Goal: Book appointment/travel/reservation

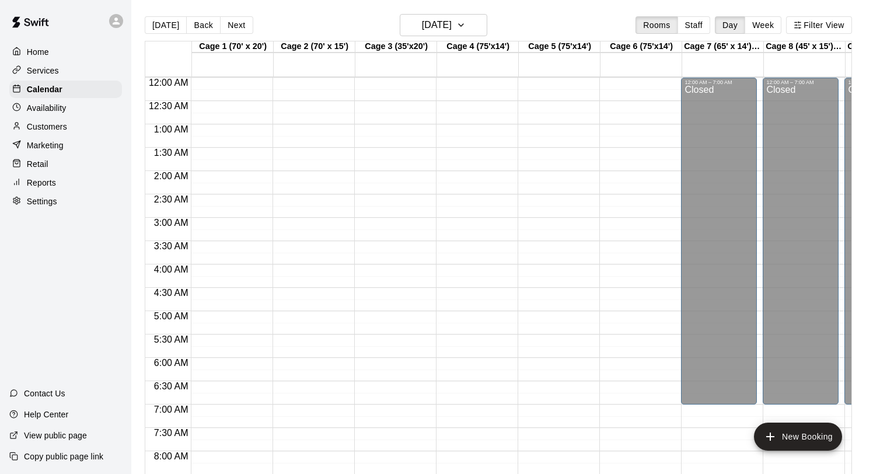
scroll to position [676, 0]
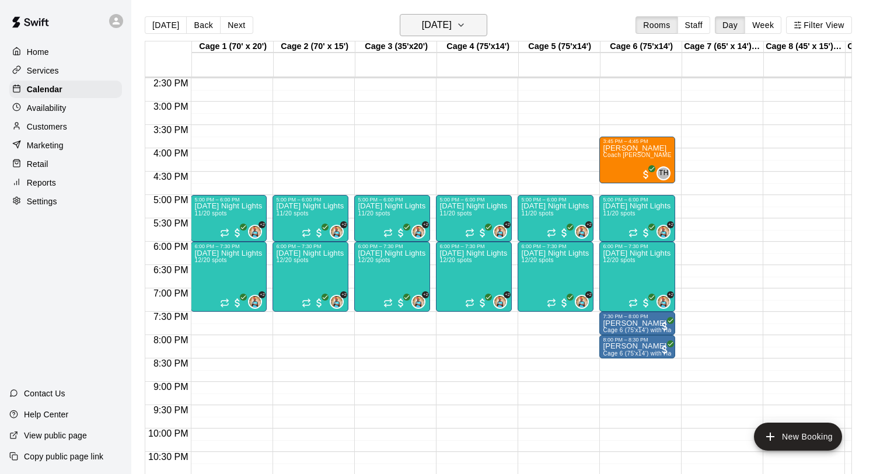
click at [438, 23] on h6 "[DATE]" at bounding box center [437, 25] width 30 height 16
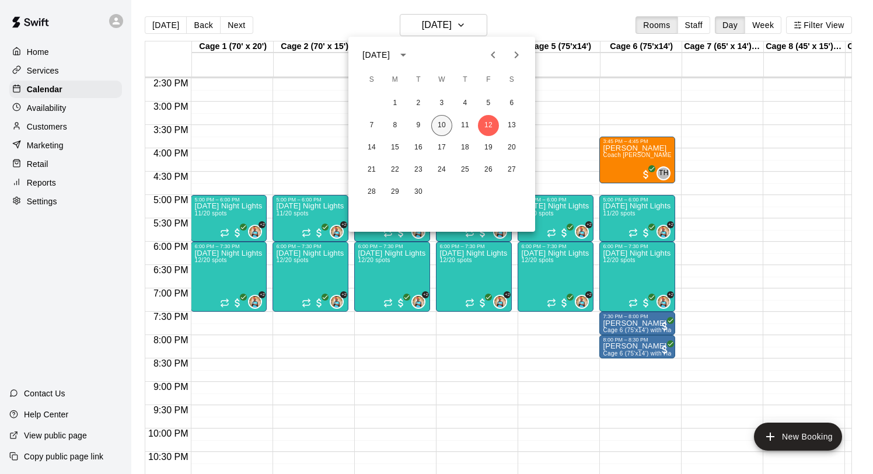
click at [441, 127] on button "10" at bounding box center [441, 125] width 21 height 21
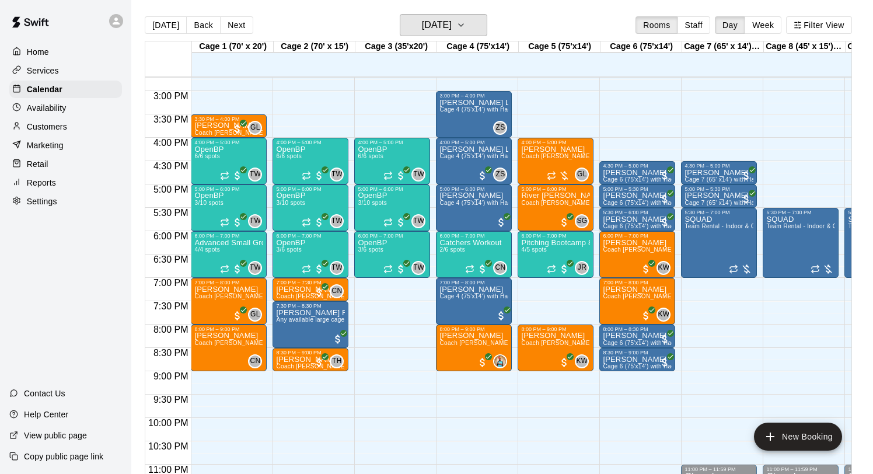
scroll to position [686, 0]
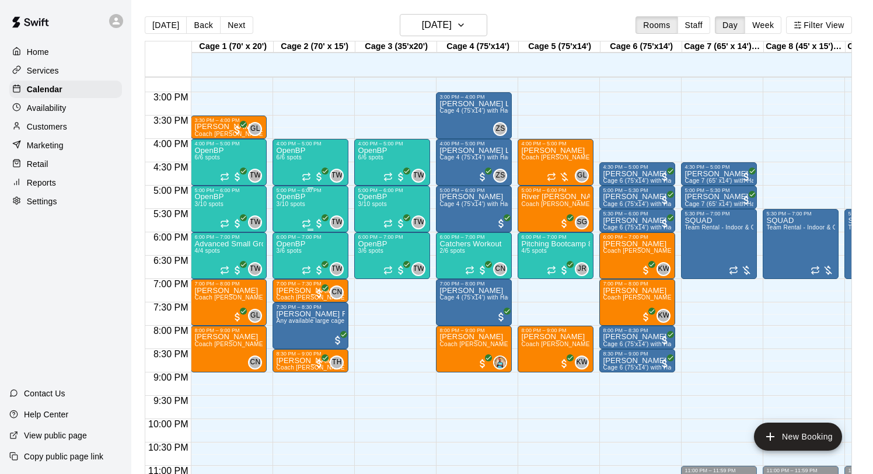
click at [299, 203] on span "3/10 spots" at bounding box center [290, 204] width 29 height 6
click at [289, 241] on img "edit" at bounding box center [288, 241] width 13 height 13
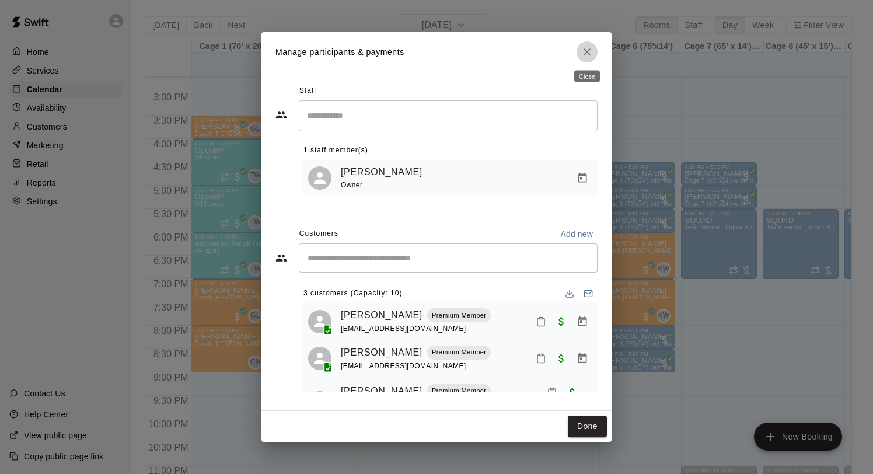
click at [589, 50] on icon "Close" at bounding box center [587, 51] width 7 height 7
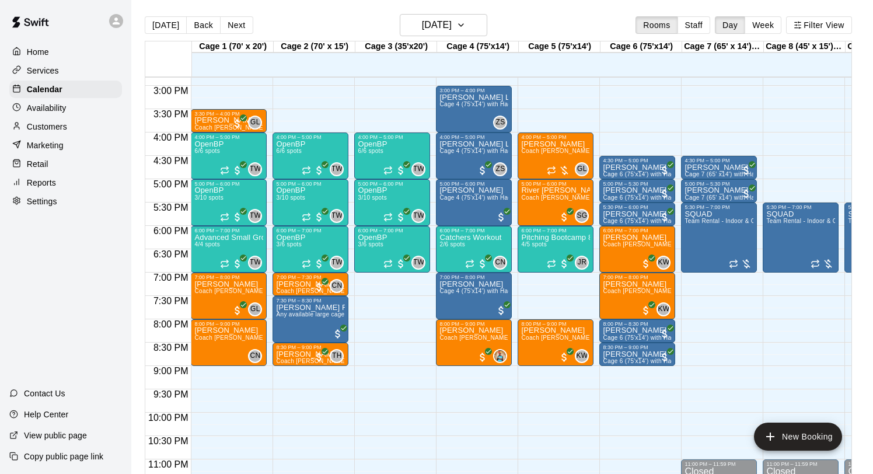
scroll to position [689, 0]
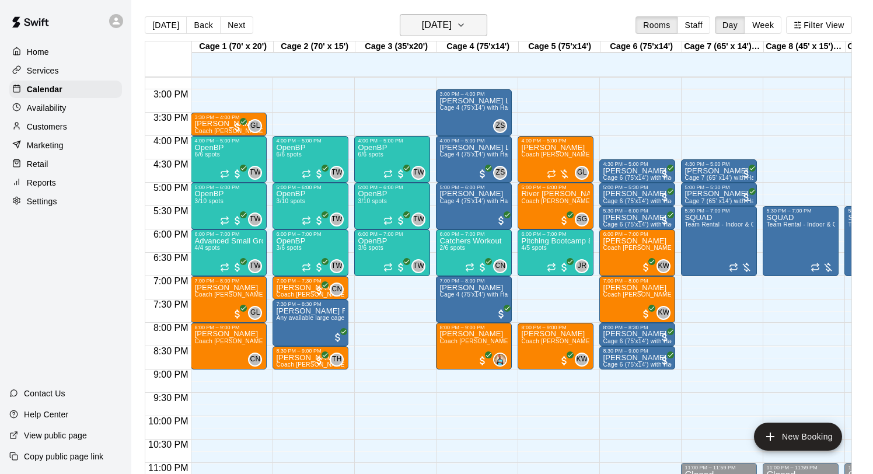
click at [429, 20] on h6 "[DATE]" at bounding box center [437, 25] width 30 height 16
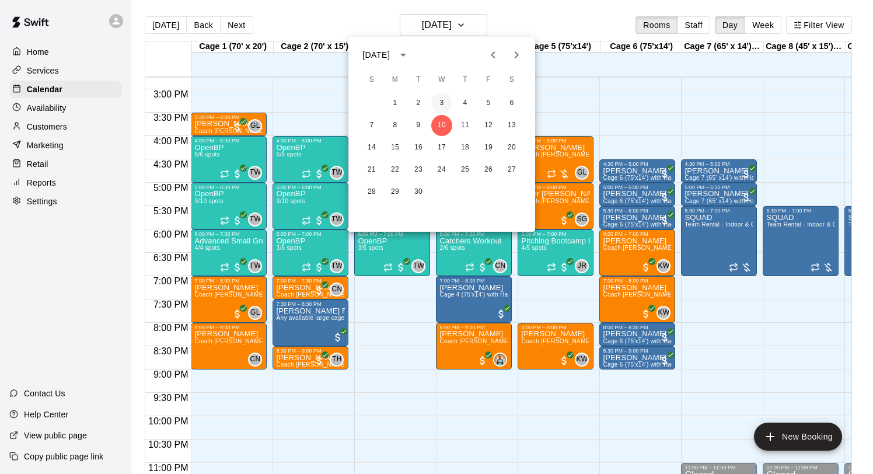
click at [445, 105] on button "3" at bounding box center [441, 103] width 21 height 21
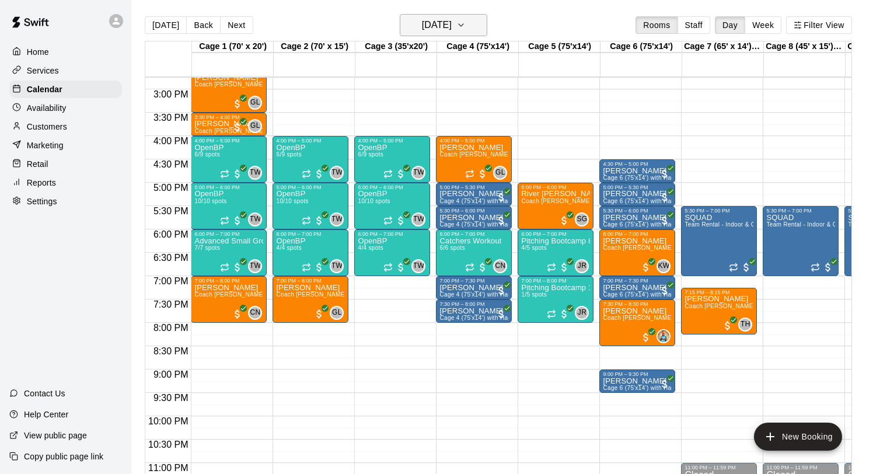
click at [452, 23] on h6 "[DATE]" at bounding box center [437, 25] width 30 height 16
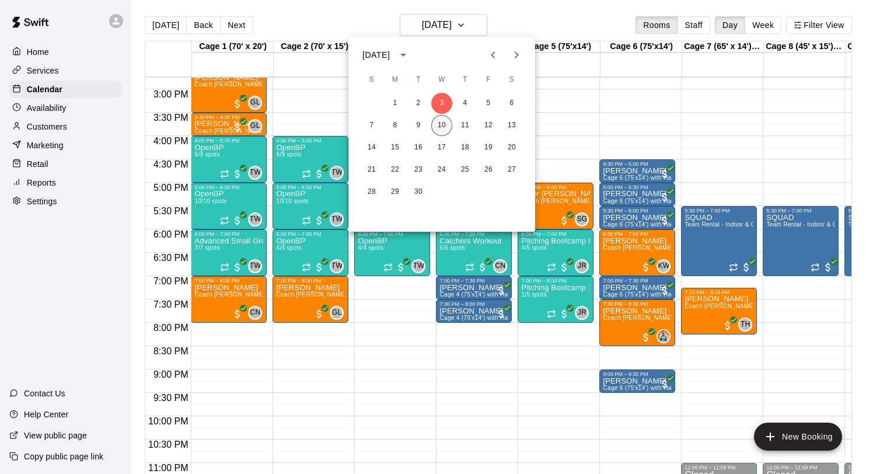
click at [445, 129] on button "10" at bounding box center [441, 125] width 21 height 21
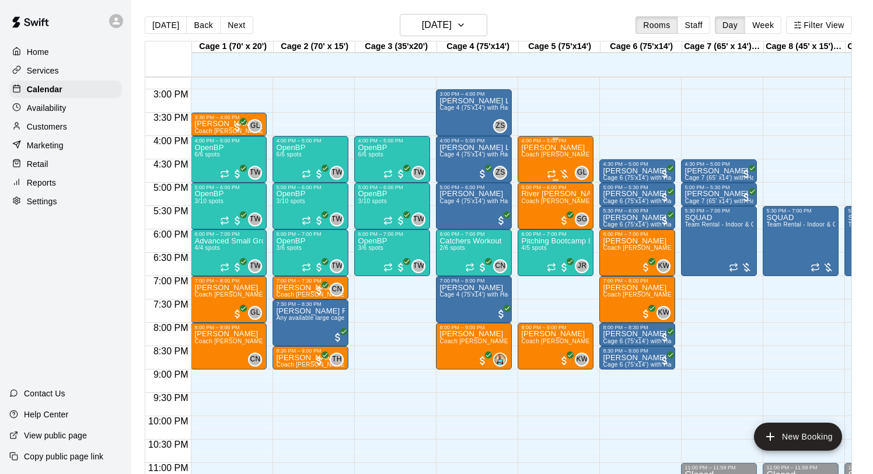
click at [565, 173] on div at bounding box center [558, 174] width 23 height 12
click at [559, 207] on img "edit" at bounding box center [559, 207] width 13 height 13
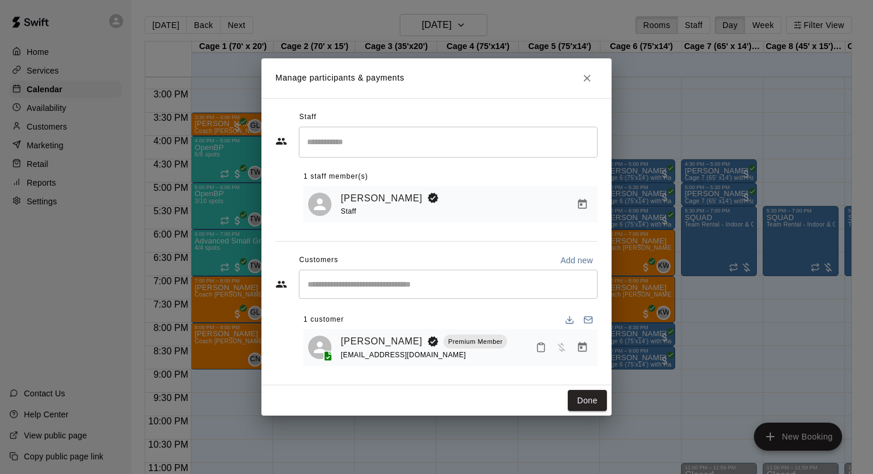
click at [586, 349] on icon "Manage bookings & payment" at bounding box center [582, 347] width 9 height 10
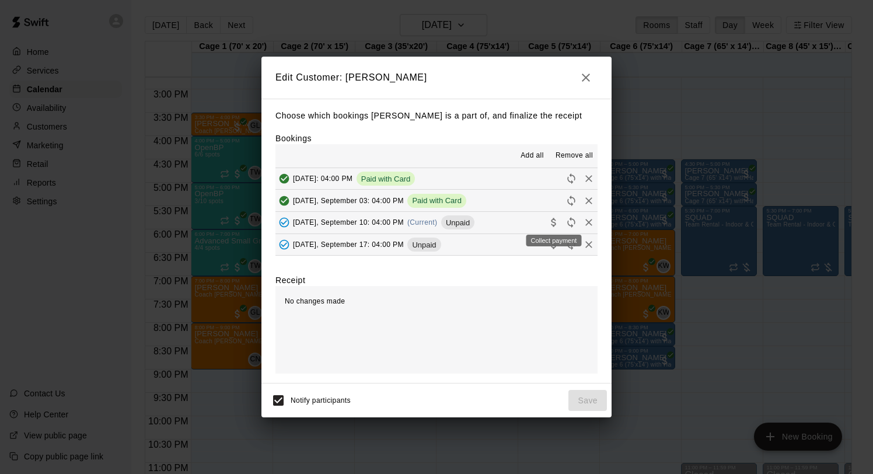
click at [554, 223] on icon "Collect payment" at bounding box center [553, 222] width 5 height 9
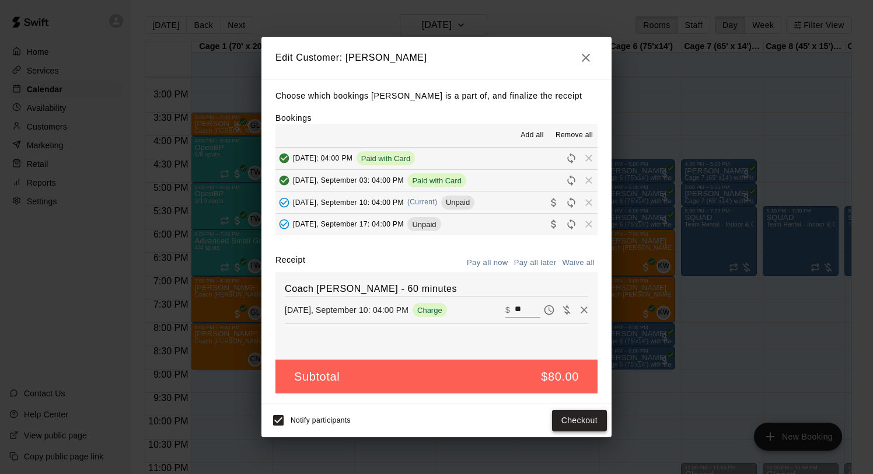
click at [573, 423] on button "Checkout" at bounding box center [579, 421] width 55 height 22
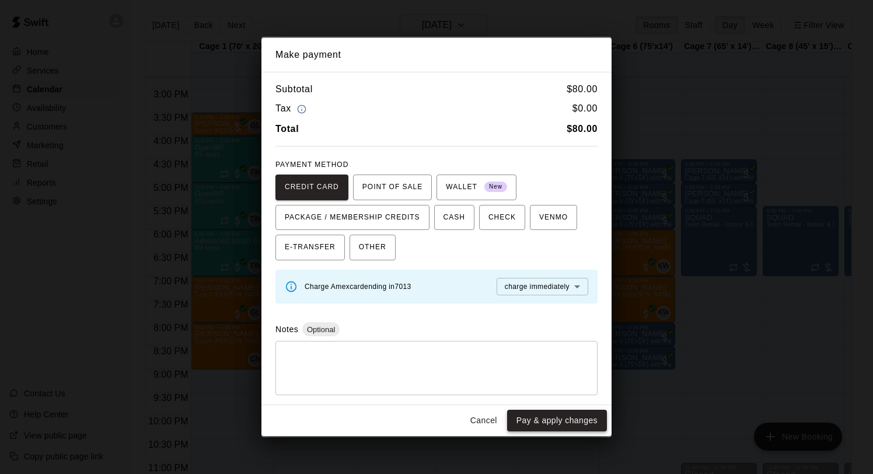
click at [557, 420] on button "Pay & apply changes" at bounding box center [557, 421] width 100 height 22
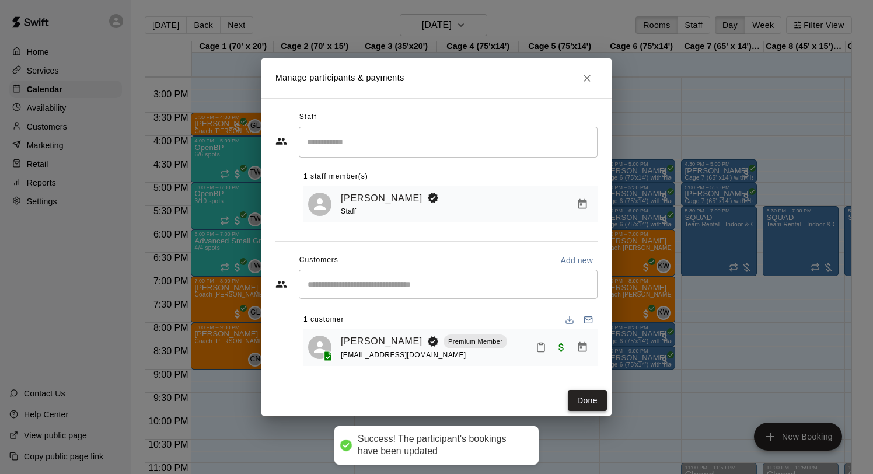
click at [582, 391] on button "Done" at bounding box center [587, 401] width 39 height 22
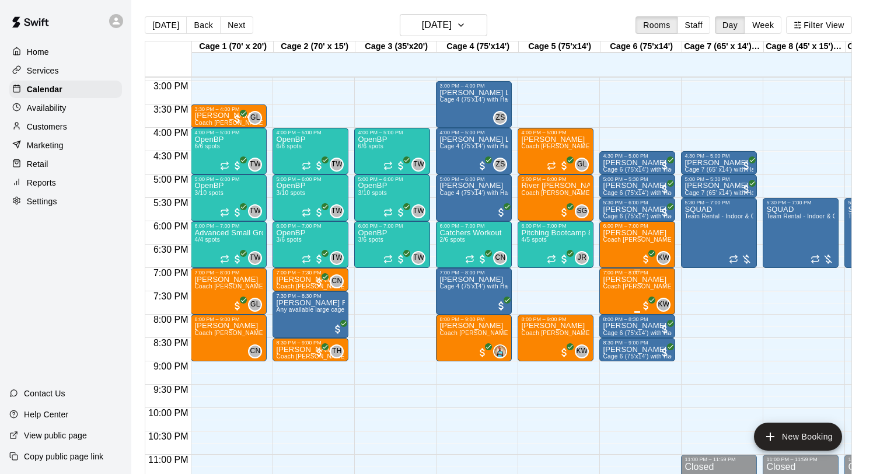
scroll to position [701, 0]
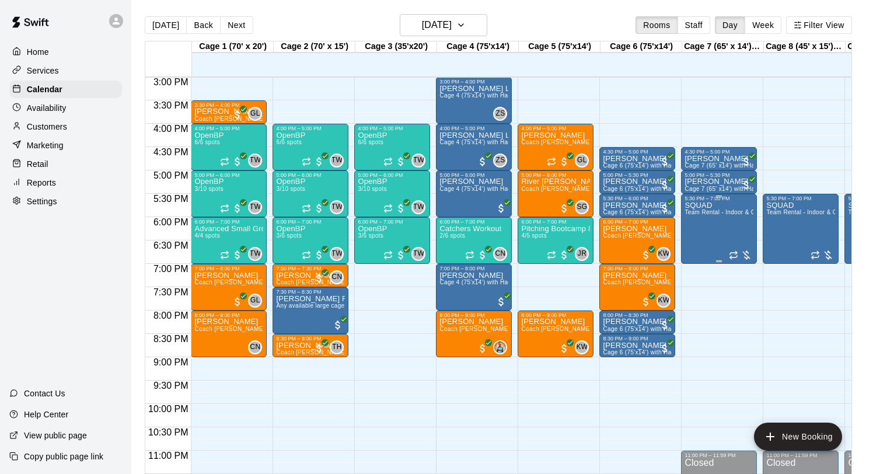
click at [746, 259] on div at bounding box center [740, 255] width 23 height 12
click at [740, 290] on img "edit" at bounding box center [741, 288] width 13 height 13
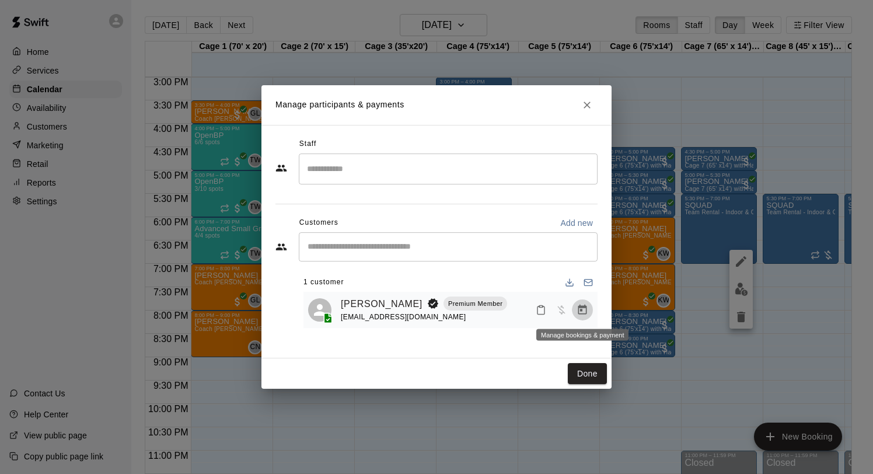
click at [582, 312] on icon "Manage bookings & payment" at bounding box center [583, 310] width 12 height 12
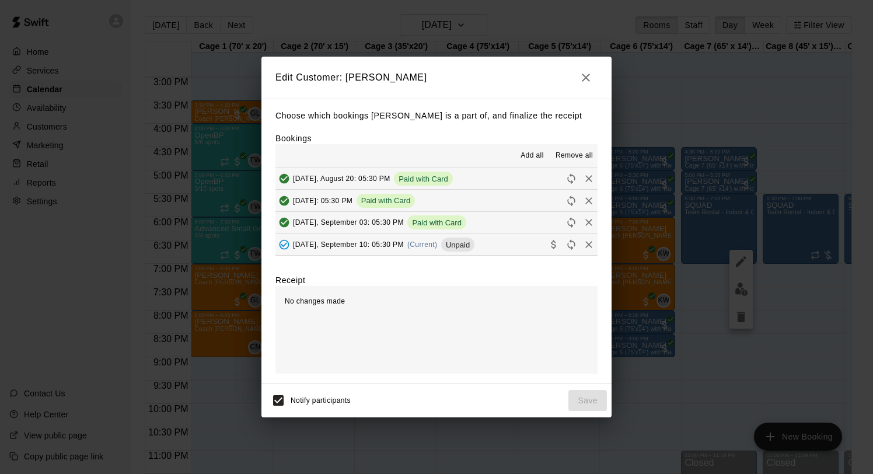
click at [402, 246] on span "[DATE], September 10: 05:30 PM" at bounding box center [348, 244] width 111 height 8
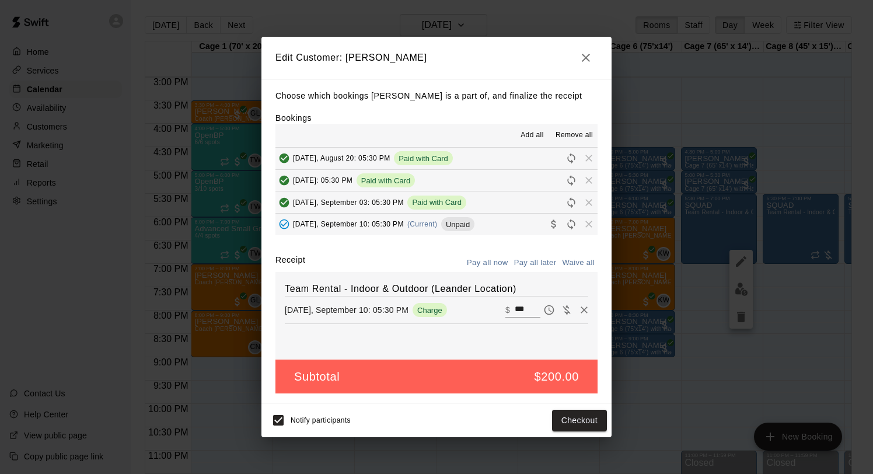
click at [531, 311] on input "***" at bounding box center [528, 309] width 26 height 15
type input "***"
click at [580, 416] on button "Checkout" at bounding box center [579, 421] width 55 height 22
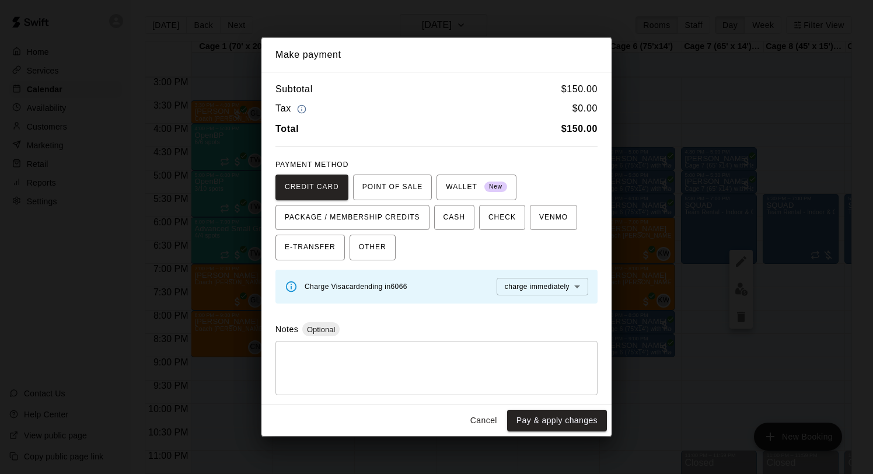
click at [580, 416] on button "Pay & apply changes" at bounding box center [557, 421] width 100 height 22
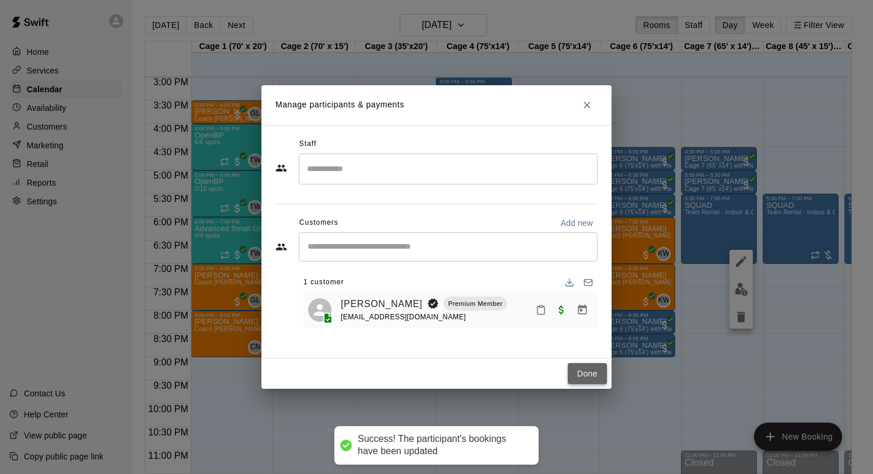
click at [578, 369] on button "Done" at bounding box center [587, 374] width 39 height 22
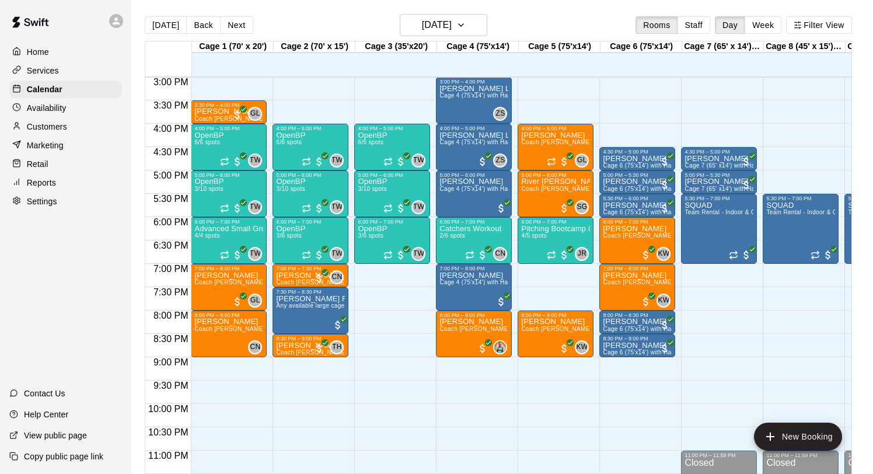
scroll to position [702, 0]
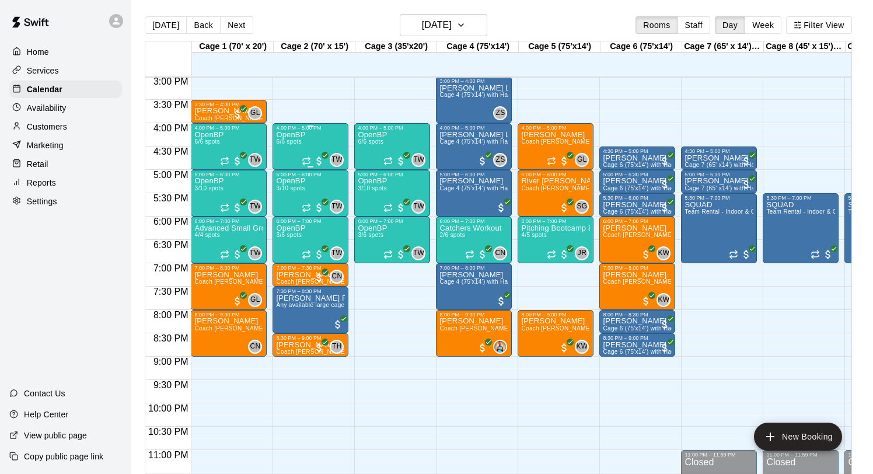
click at [298, 148] on div "OpenBP 6/6 spots" at bounding box center [290, 368] width 29 height 474
click at [289, 142] on icon "edit" at bounding box center [288, 143] width 11 height 11
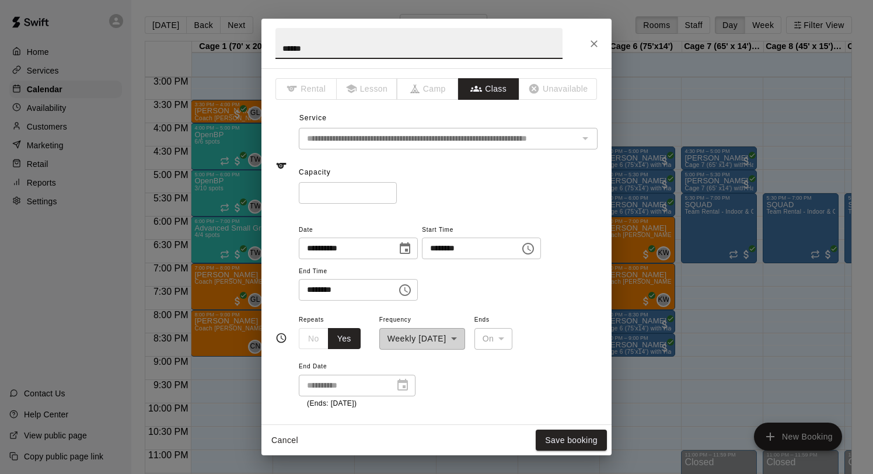
click at [388, 190] on input "*" at bounding box center [348, 193] width 98 height 22
type input "*"
click at [388, 190] on input "*" at bounding box center [348, 193] width 98 height 22
click at [561, 437] on button "Save booking" at bounding box center [571, 441] width 71 height 22
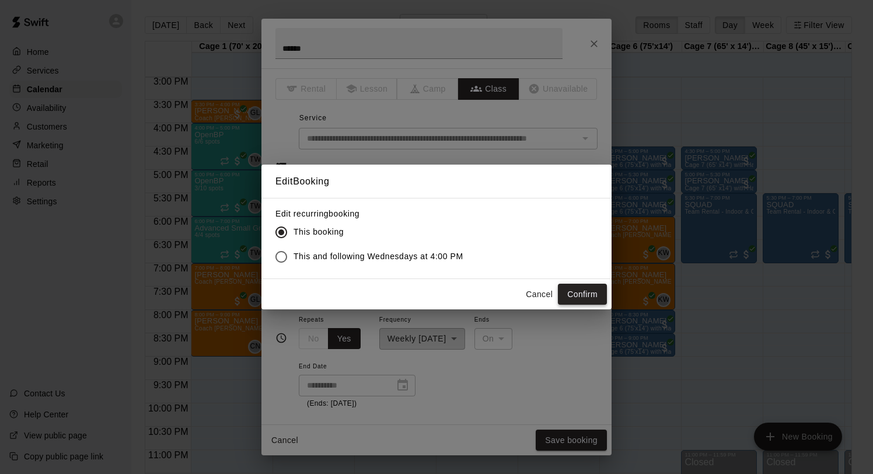
click at [590, 290] on button "Confirm" at bounding box center [582, 295] width 49 height 22
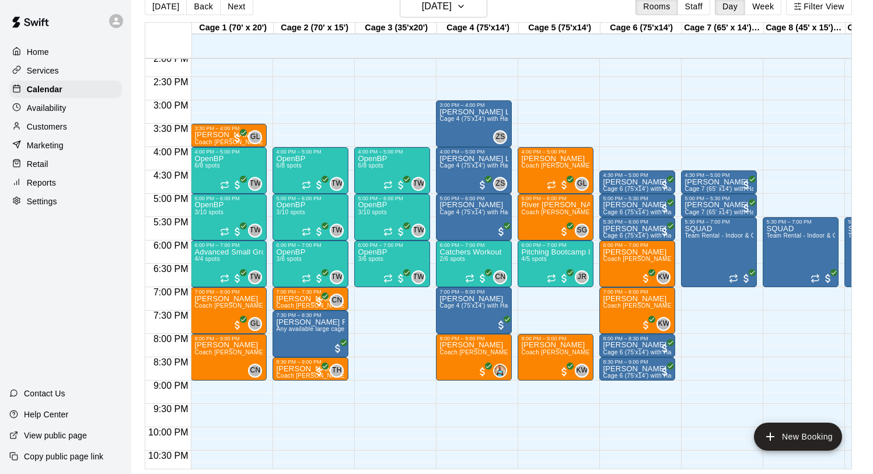
scroll to position [660, 0]
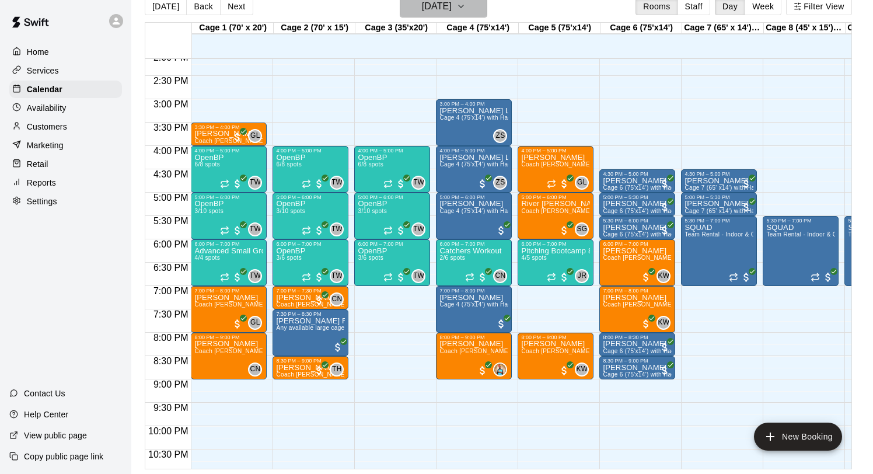
click at [442, 11] on h6 "[DATE]" at bounding box center [437, 6] width 30 height 16
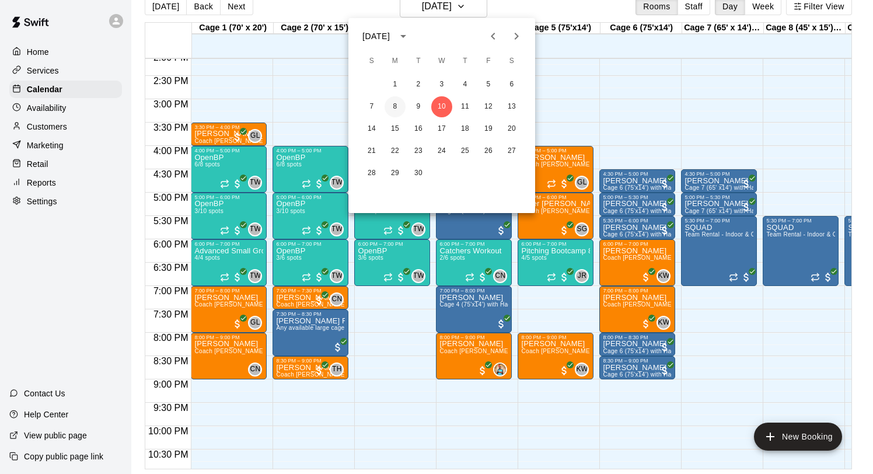
click at [395, 104] on button "8" at bounding box center [395, 106] width 21 height 21
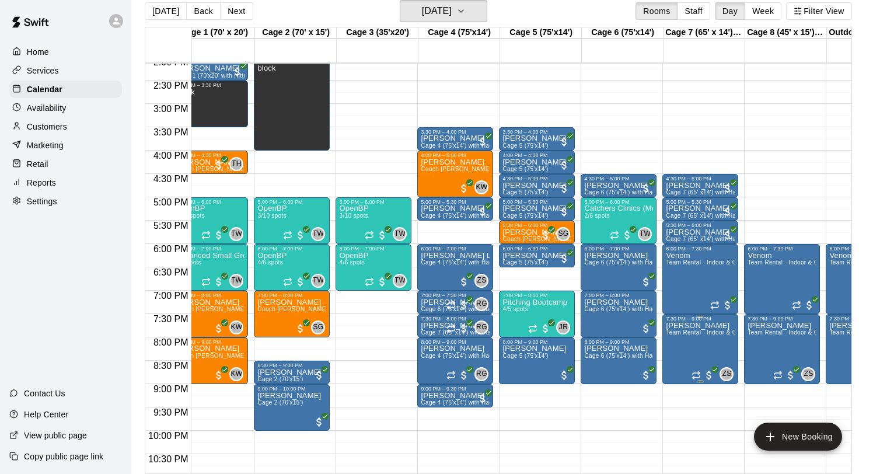
scroll to position [0, 21]
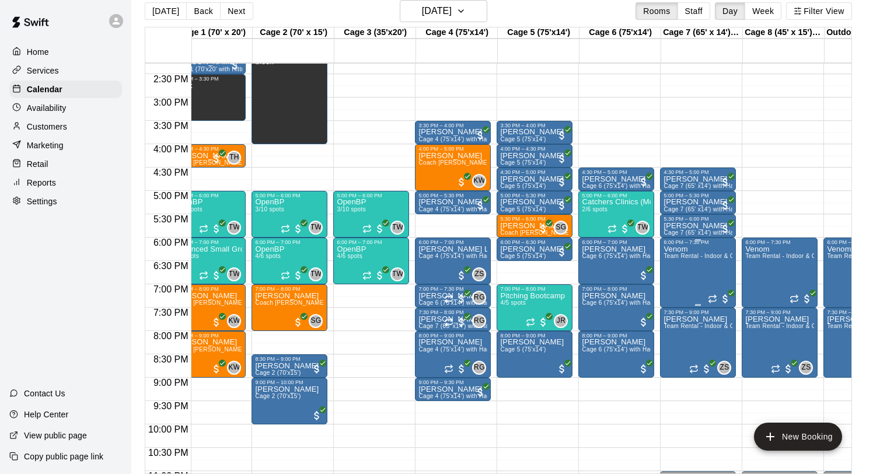
click at [688, 276] on div "Venom Team Rental - Indoor & Outdoor (Leander Location)" at bounding box center [698, 482] width 69 height 474
click at [679, 289] on img "edit" at bounding box center [675, 285] width 13 height 13
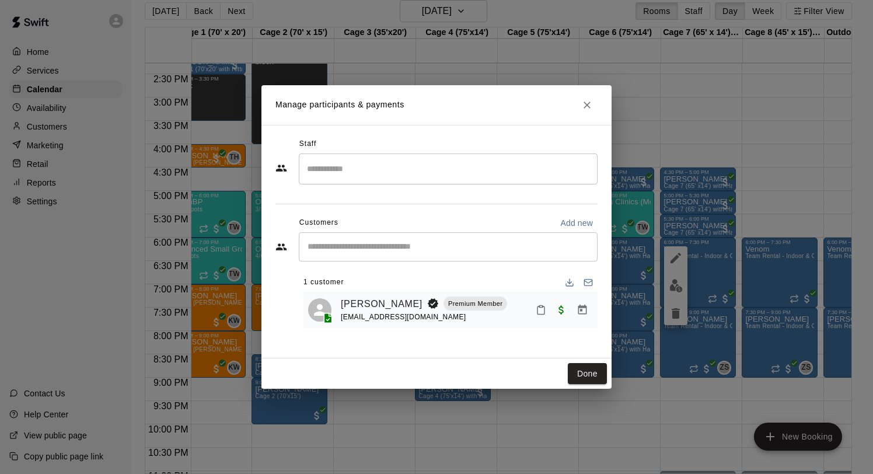
click at [588, 111] on button "Close" at bounding box center [587, 105] width 21 height 21
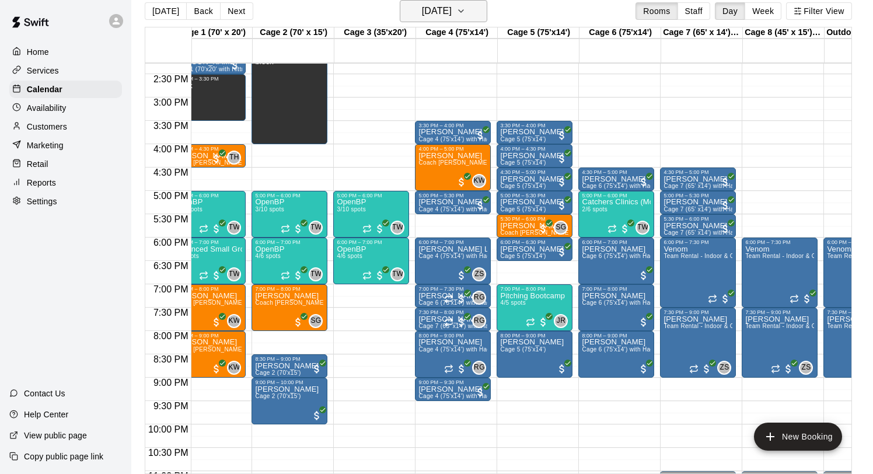
click at [452, 19] on h6 "[DATE]" at bounding box center [437, 11] width 30 height 16
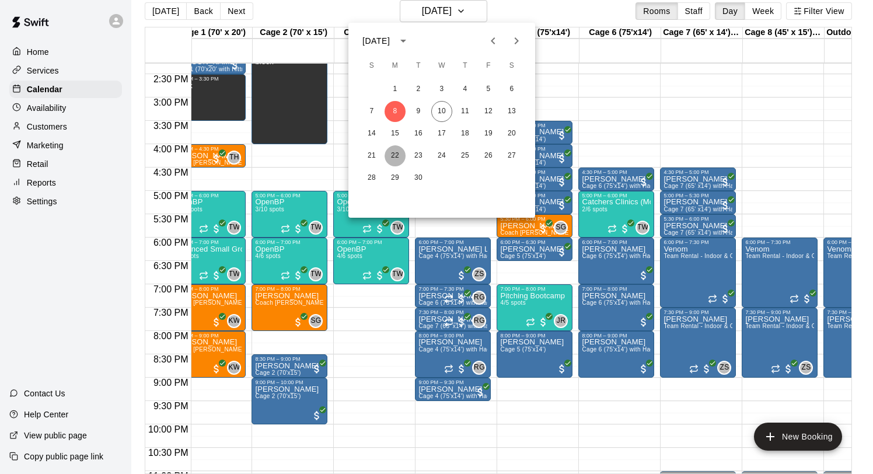
click at [395, 153] on button "22" at bounding box center [395, 155] width 21 height 21
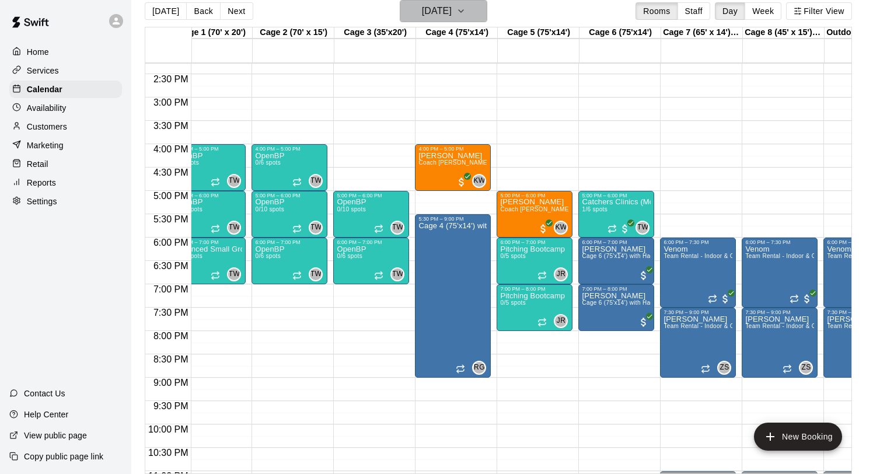
click at [425, 7] on h6 "[DATE]" at bounding box center [437, 11] width 30 height 16
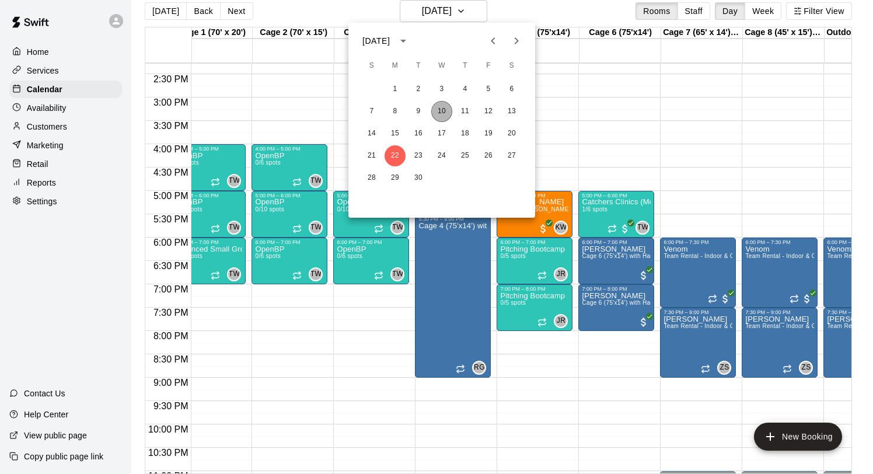
click at [443, 106] on button "10" at bounding box center [441, 111] width 21 height 21
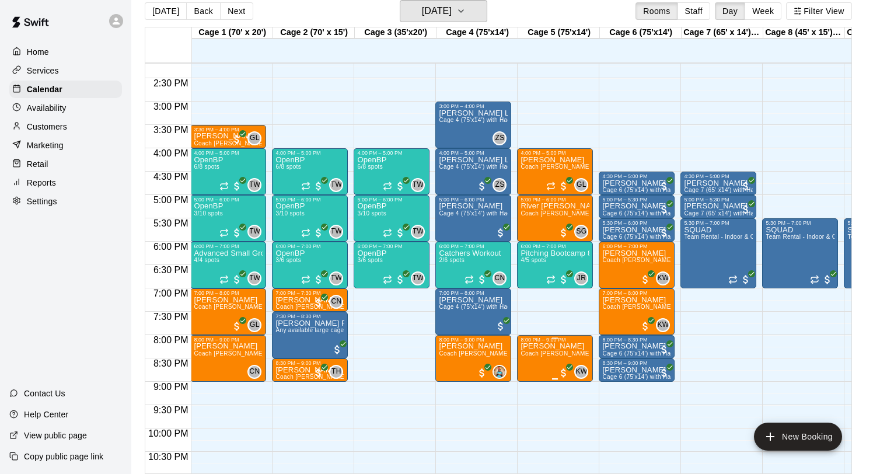
scroll to position [0, 0]
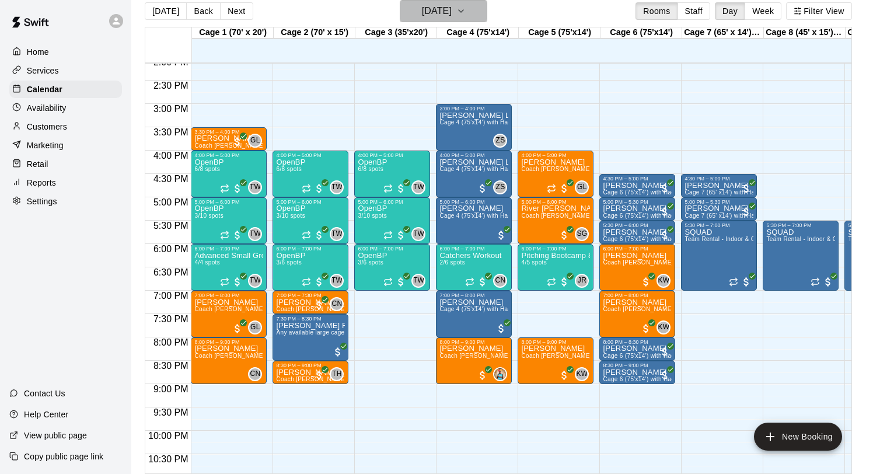
click at [452, 15] on h6 "[DATE]" at bounding box center [437, 11] width 30 height 16
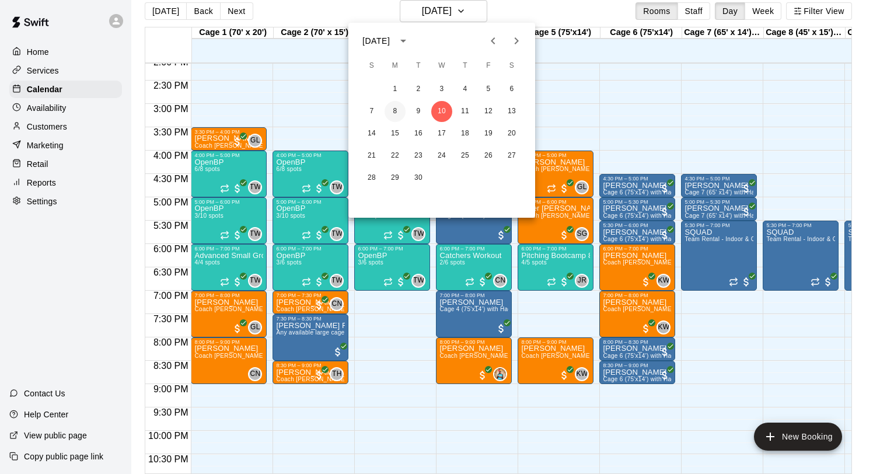
click at [396, 115] on button "8" at bounding box center [395, 111] width 21 height 21
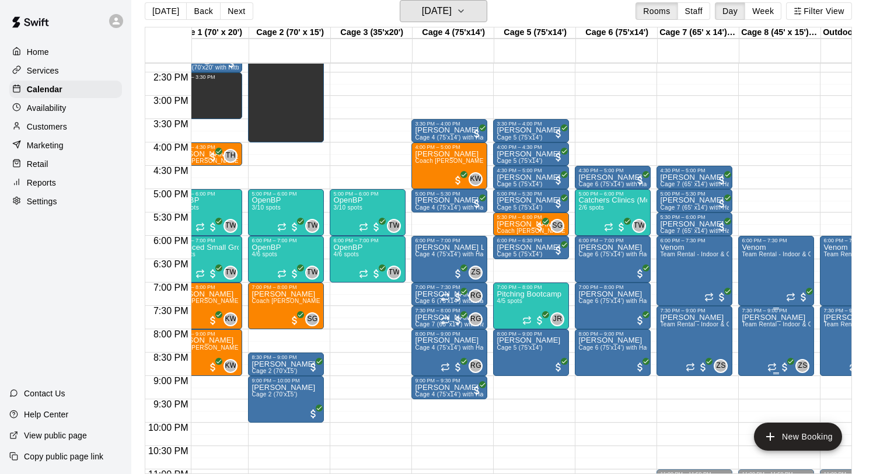
scroll to position [668, 34]
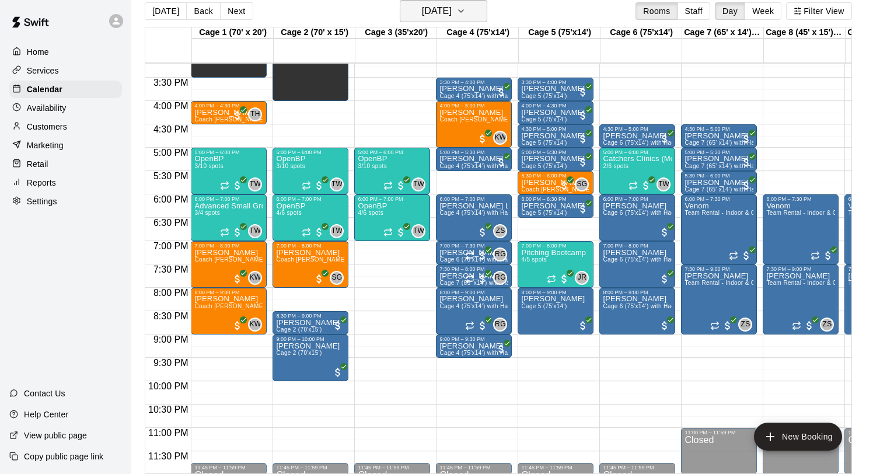
click at [452, 10] on h6 "[DATE]" at bounding box center [437, 11] width 30 height 16
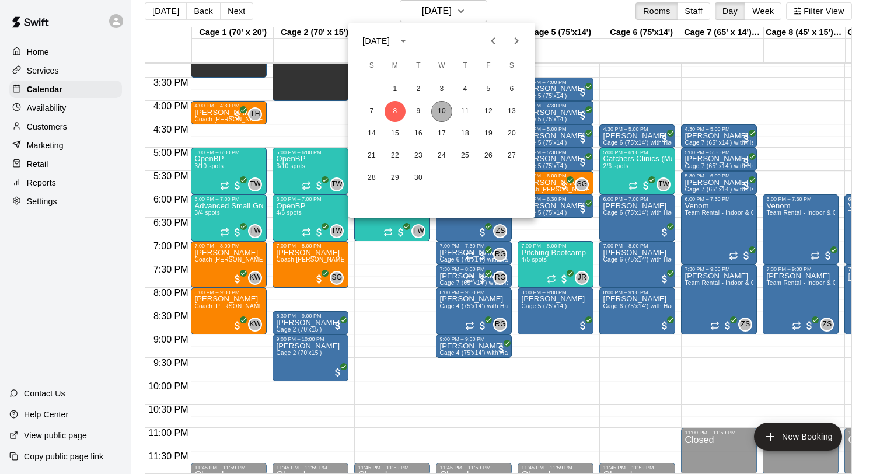
click at [439, 111] on button "10" at bounding box center [441, 111] width 21 height 21
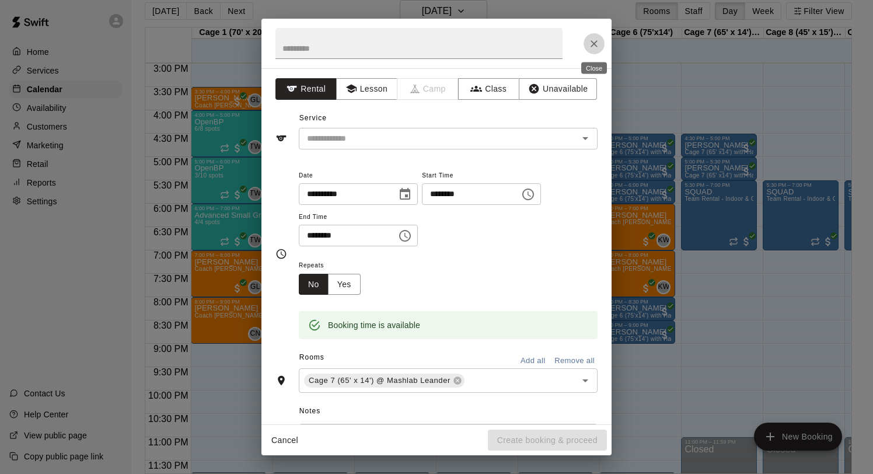
click at [592, 44] on icon "Close" at bounding box center [594, 44] width 12 height 12
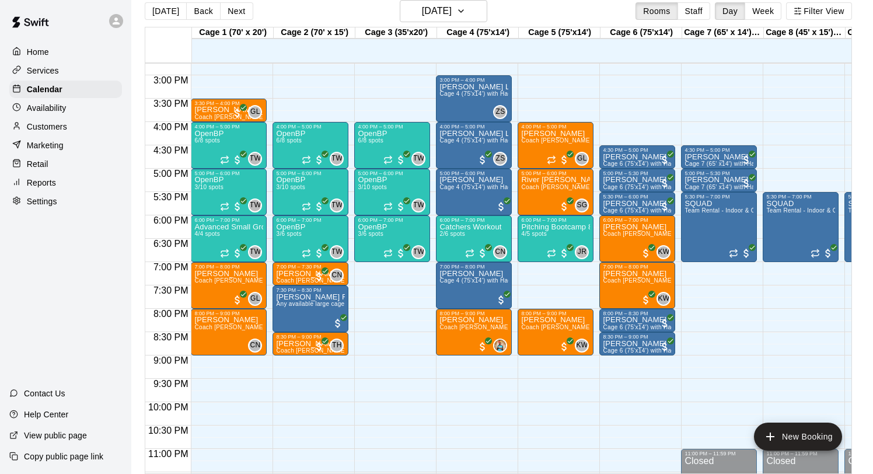
scroll to position [686, 0]
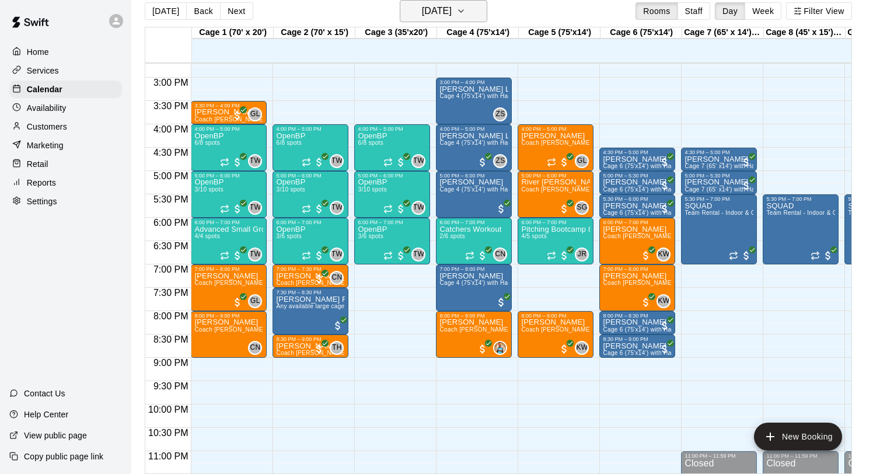
click at [452, 15] on h6 "[DATE]" at bounding box center [437, 11] width 30 height 16
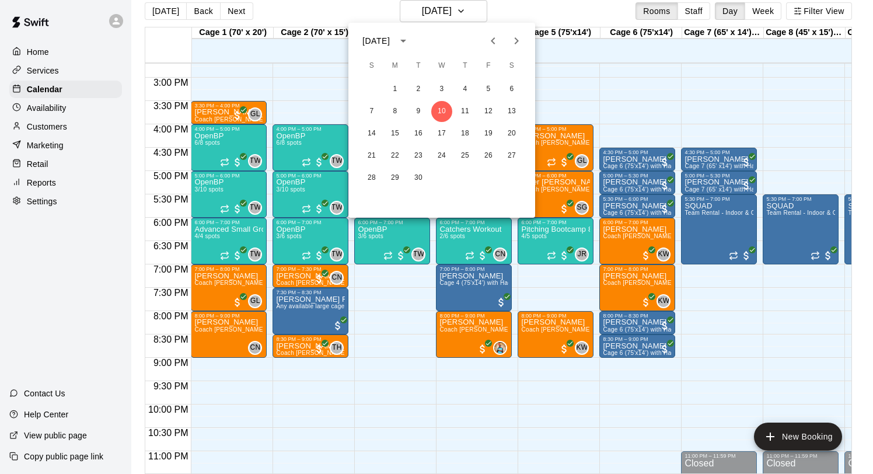
click at [608, 89] on div at bounding box center [436, 237] width 873 height 474
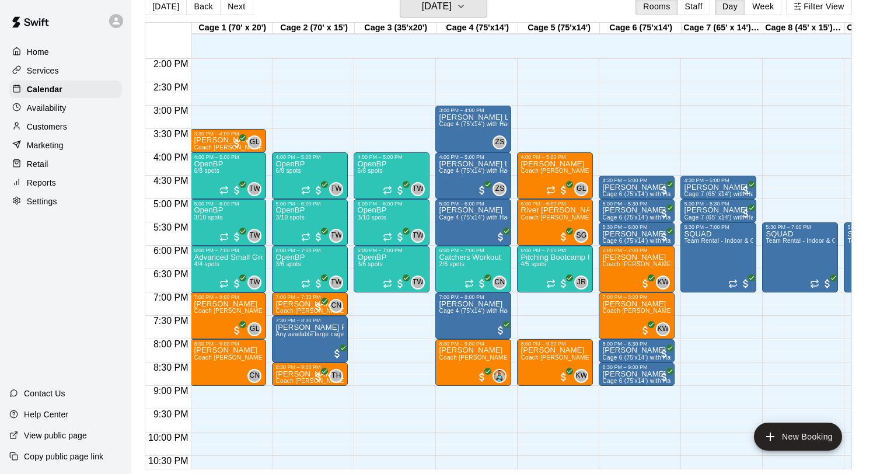
scroll to position [634, 1]
